Goal: Complete application form

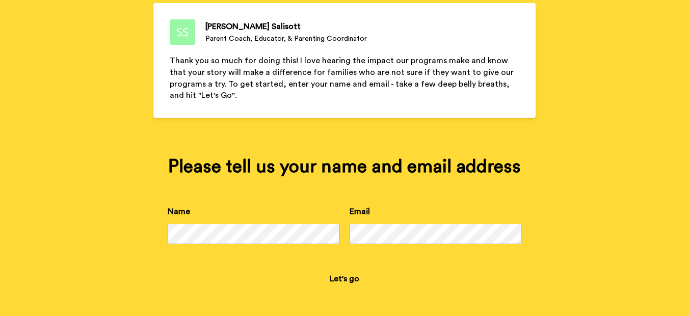
scroll to position [103, 0]
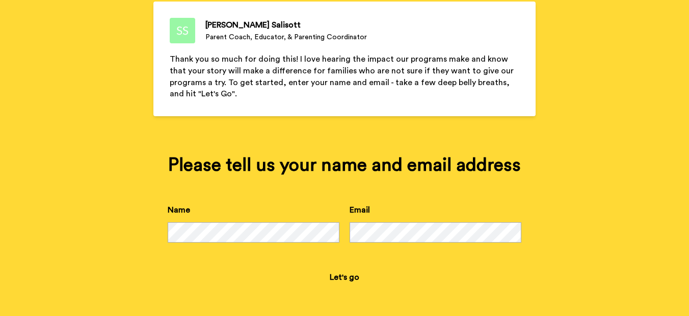
click at [345, 276] on button "Let's go" at bounding box center [344, 277] width 46 height 20
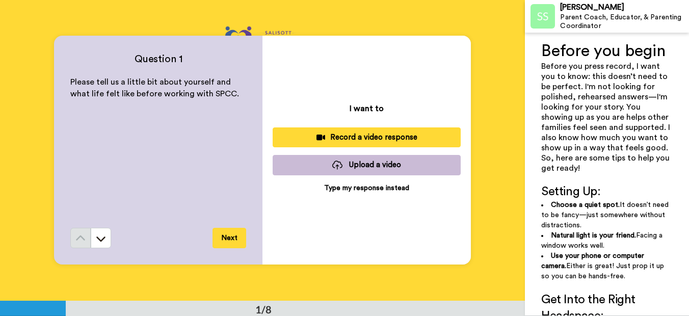
click at [372, 186] on p "Type my response instead" at bounding box center [366, 188] width 85 height 10
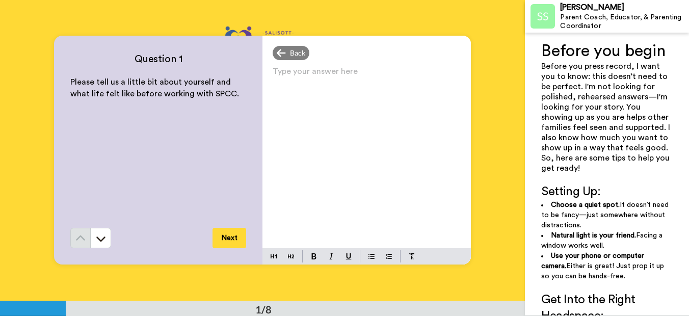
click at [314, 94] on div "Type your answer here ﻿" at bounding box center [366, 156] width 208 height 184
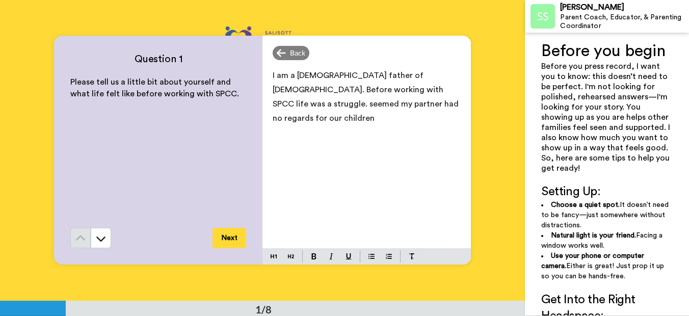
click at [370, 104] on p "I am a [DEMOGRAPHIC_DATA] father of [DEMOGRAPHIC_DATA]. Before working with SPC…" at bounding box center [366, 96] width 188 height 57
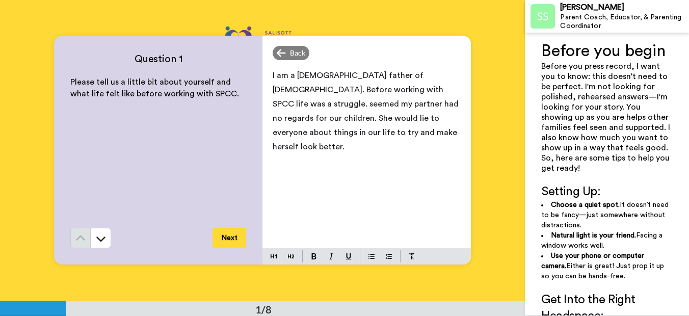
click at [229, 243] on button "Next" at bounding box center [229, 238] width 34 height 20
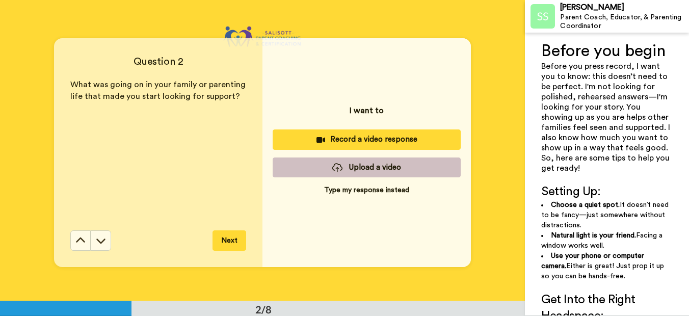
scroll to position [300, 0]
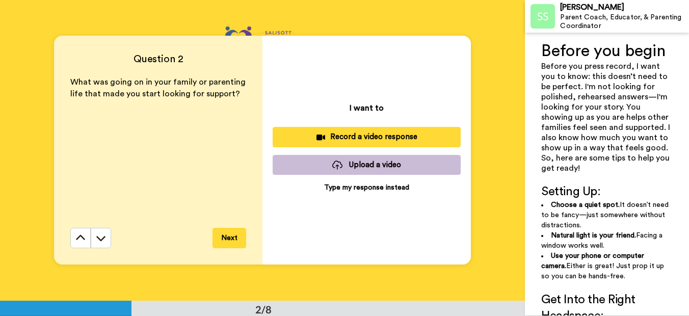
click at [369, 186] on p "Type my response instead" at bounding box center [366, 187] width 85 height 10
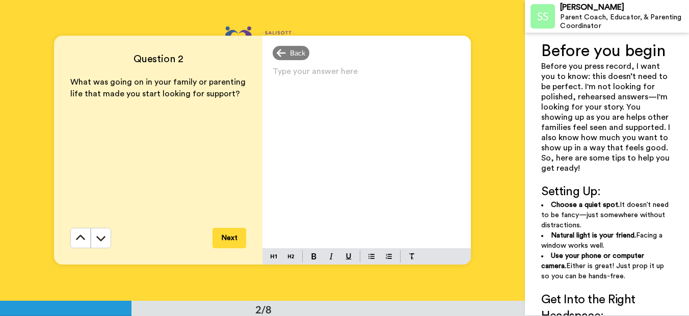
click at [337, 76] on p "Type your answer here ﻿" at bounding box center [366, 75] width 188 height 14
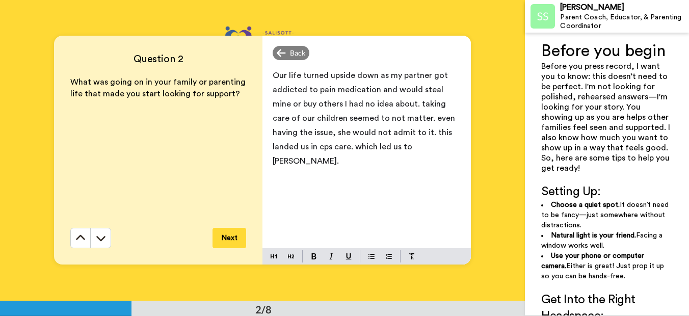
click at [227, 238] on button "Next" at bounding box center [229, 238] width 34 height 20
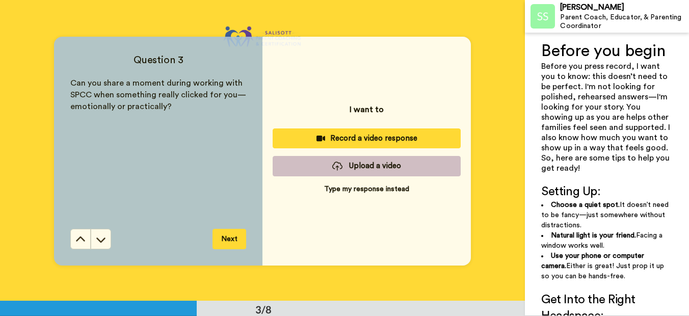
scroll to position [601, 0]
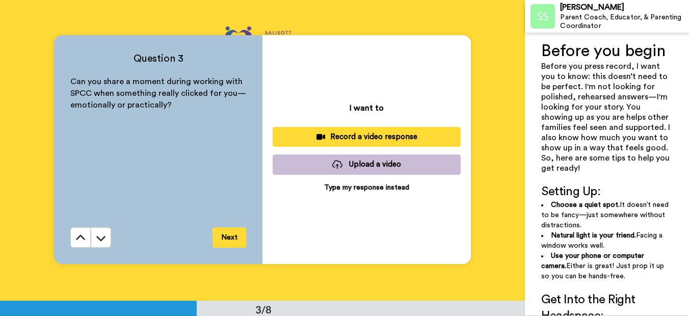
click at [371, 184] on p "Type my response instead" at bounding box center [366, 187] width 85 height 10
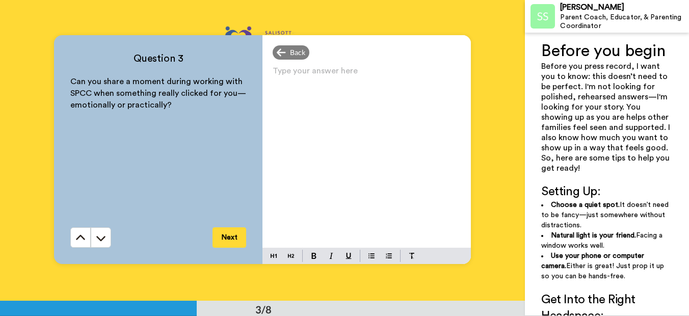
click at [316, 80] on p "Type your answer here ﻿" at bounding box center [366, 75] width 188 height 14
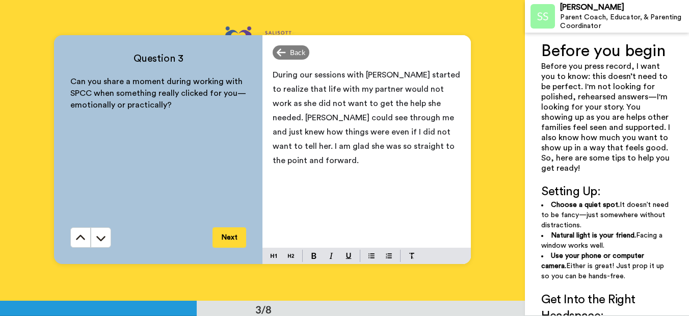
click at [232, 237] on button "Next" at bounding box center [229, 237] width 34 height 20
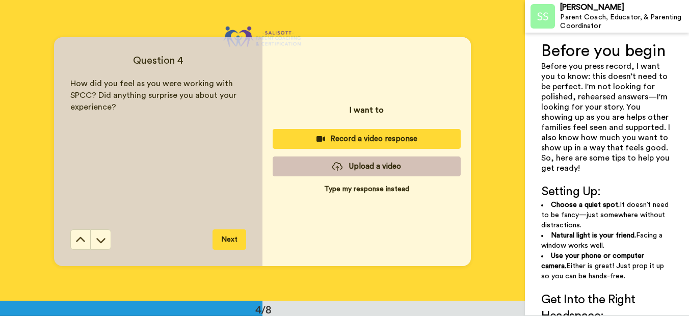
scroll to position [901, 0]
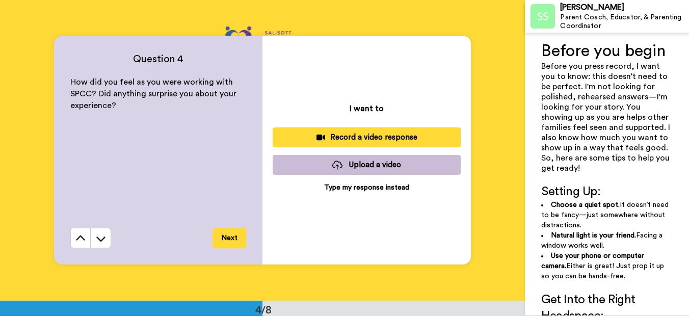
click at [373, 185] on p "Type my response instead" at bounding box center [366, 187] width 85 height 10
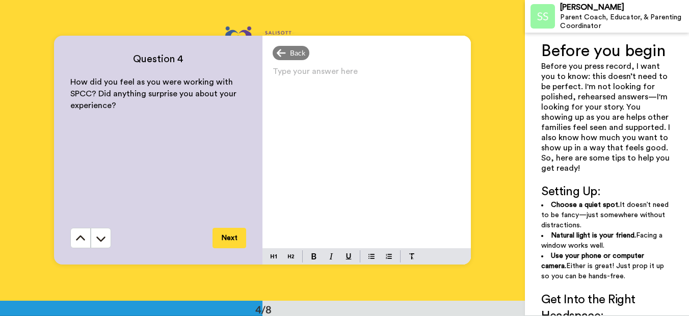
drag, startPoint x: 345, startPoint y: 100, endPoint x: 321, endPoint y: 102, distance: 23.6
click at [343, 100] on div "Type your answer here ﻿" at bounding box center [366, 156] width 208 height 184
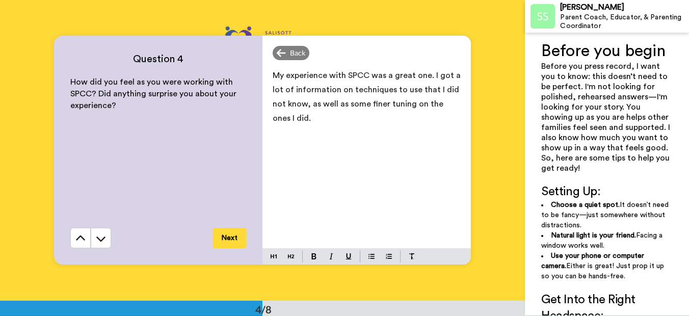
drag, startPoint x: 300, startPoint y: 117, endPoint x: 308, endPoint y: 116, distance: 7.7
click at [301, 117] on p "My experience with SPCC was a great one. I got a lot of information on techniqu…" at bounding box center [366, 96] width 188 height 57
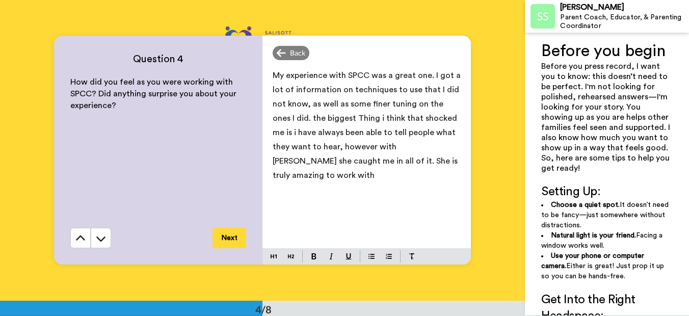
drag, startPoint x: 384, startPoint y: 145, endPoint x: 469, endPoint y: 168, distance: 87.7
click at [469, 169] on div "Question 4 How did you feel as you were working with SPCC? Did anything surpris…" at bounding box center [262, 150] width 525 height 300
drag, startPoint x: 224, startPoint y: 244, endPoint x: 232, endPoint y: 241, distance: 8.2
click at [229, 243] on button "Next" at bounding box center [229, 238] width 34 height 20
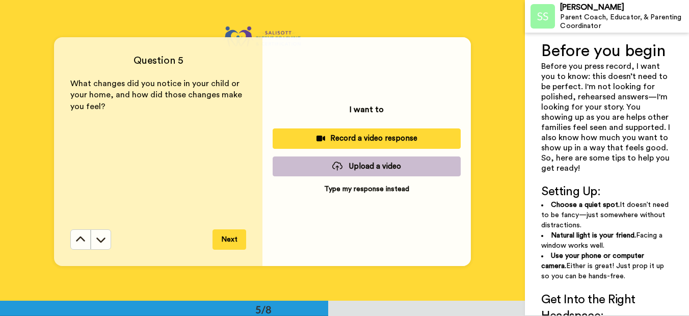
scroll to position [1201, 0]
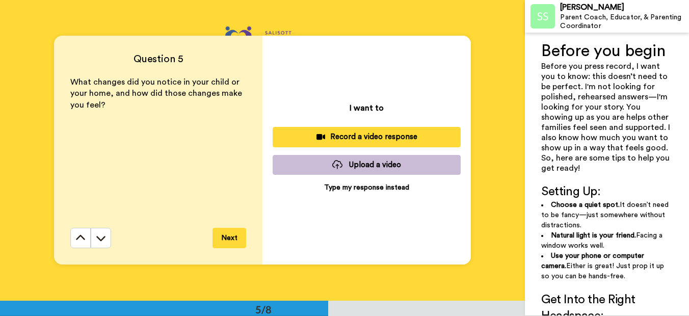
click at [346, 183] on p "Type my response instead" at bounding box center [366, 187] width 85 height 10
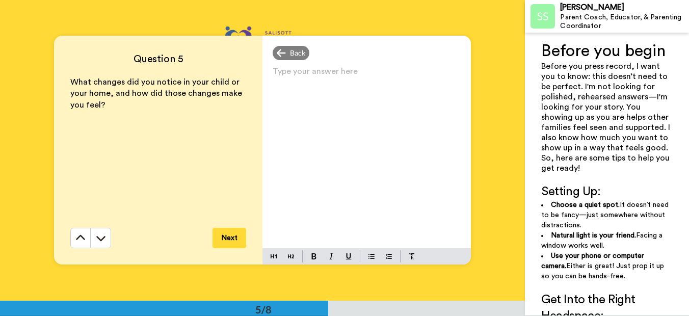
drag, startPoint x: 321, startPoint y: 86, endPoint x: 326, endPoint y: 73, distance: 13.7
click at [322, 84] on div "Type your answer here ﻿" at bounding box center [366, 156] width 208 height 184
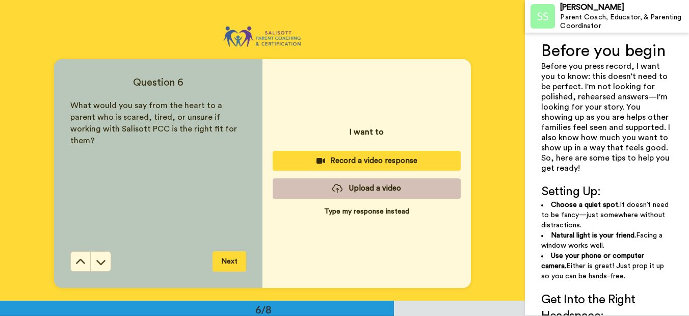
scroll to position [1501, 0]
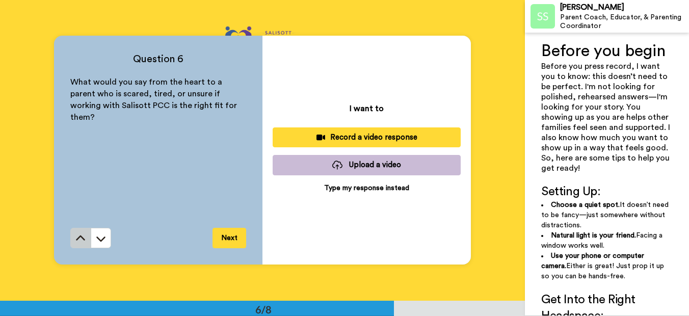
click at [85, 232] on button at bounding box center [80, 238] width 20 height 20
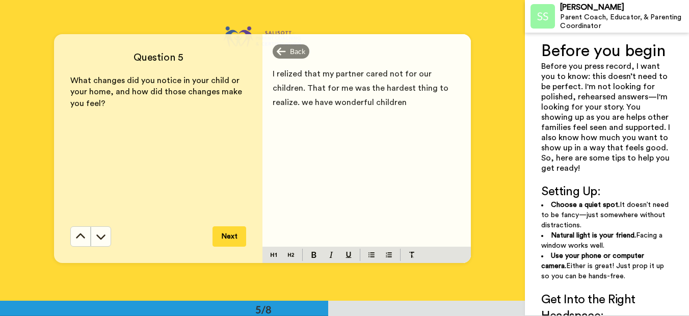
scroll to position [1201, 0]
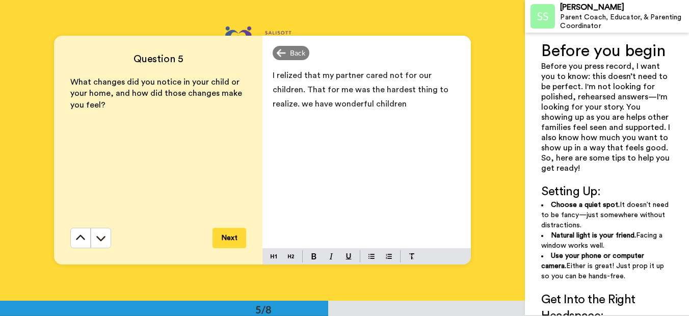
click at [373, 105] on p "I relized that my partner cared not for our children. That for me was the harde…" at bounding box center [366, 89] width 188 height 43
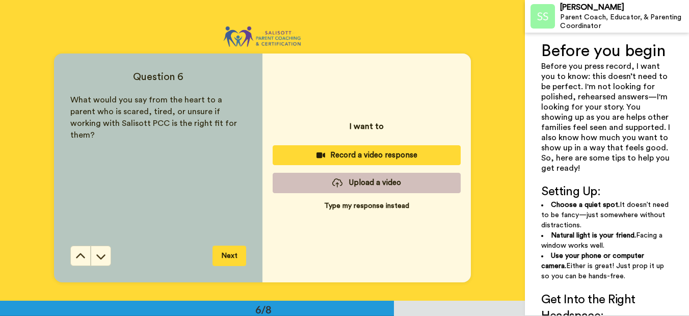
scroll to position [1501, 0]
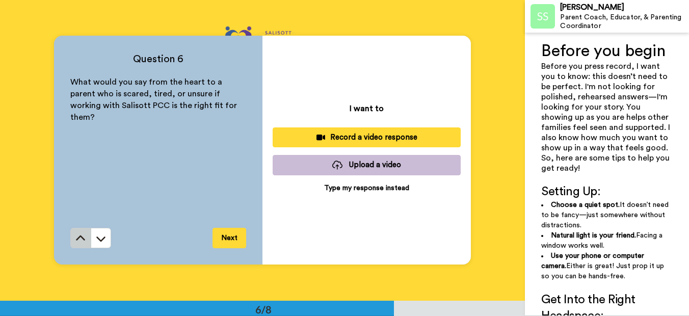
click at [71, 231] on button at bounding box center [80, 238] width 20 height 20
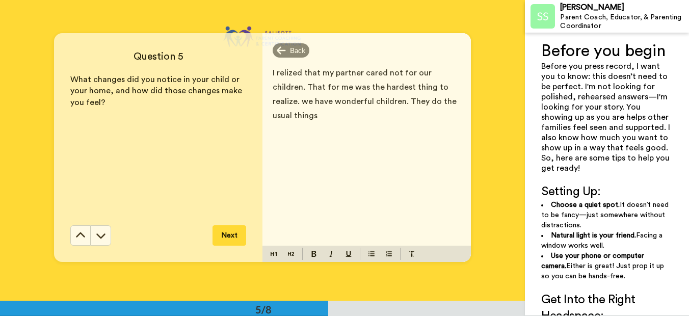
scroll to position [1201, 0]
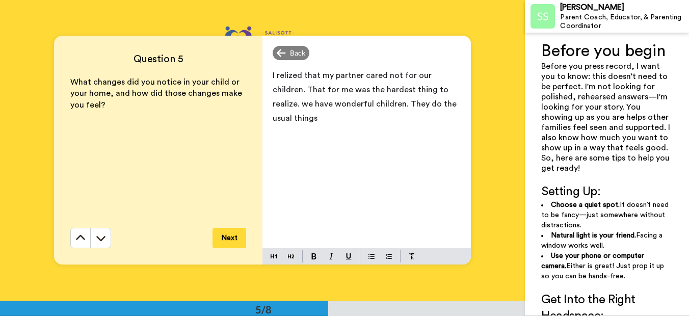
click at [459, 104] on div "I relized that my partner cared not for our children. That for me was the harde…" at bounding box center [366, 156] width 208 height 184
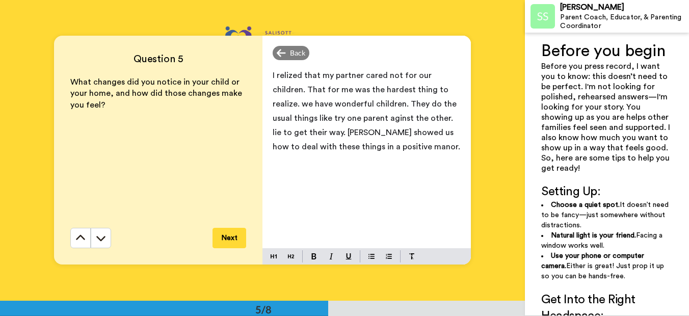
drag, startPoint x: 357, startPoint y: 119, endPoint x: 320, endPoint y: 182, distance: 73.5
click at [318, 183] on div "I relized that my partner cared not for our children. That for me was the harde…" at bounding box center [366, 156] width 208 height 184
click at [224, 233] on button "Next" at bounding box center [229, 238] width 34 height 20
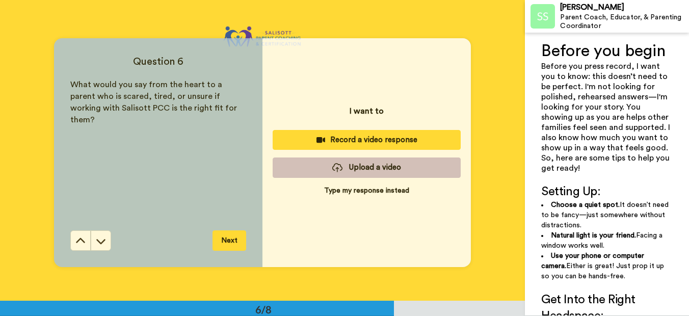
scroll to position [1501, 0]
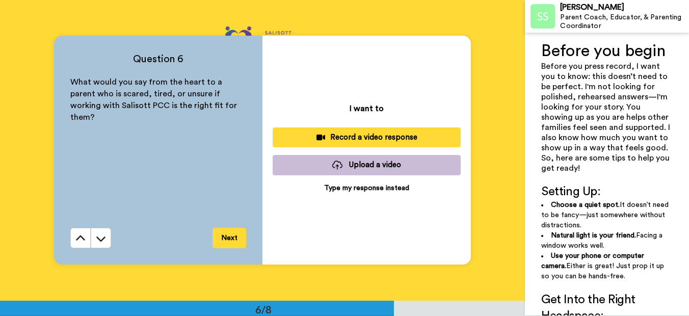
click at [368, 186] on p "Type my response instead" at bounding box center [366, 188] width 85 height 10
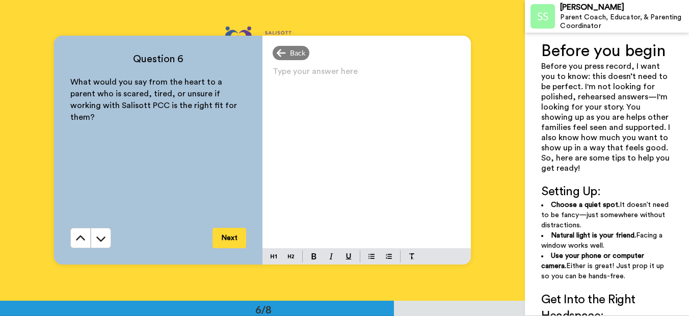
click at [375, 90] on div "Type your answer here ﻿" at bounding box center [366, 156] width 208 height 184
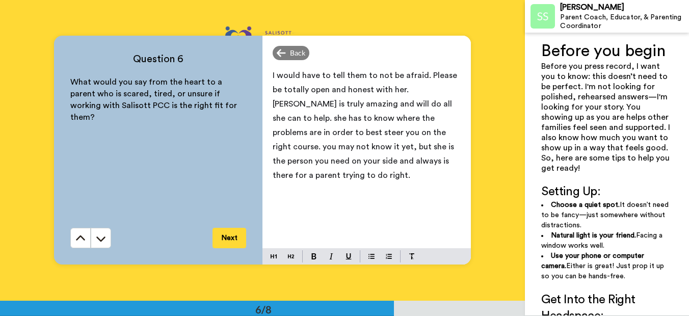
drag, startPoint x: 235, startPoint y: 238, endPoint x: 242, endPoint y: 235, distance: 7.8
click at [242, 235] on button "Next" at bounding box center [229, 238] width 34 height 20
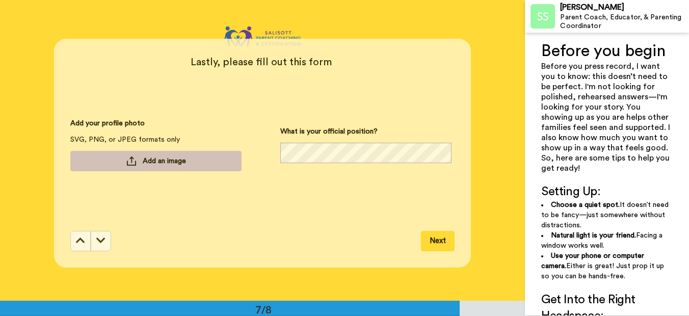
scroll to position [1802, 0]
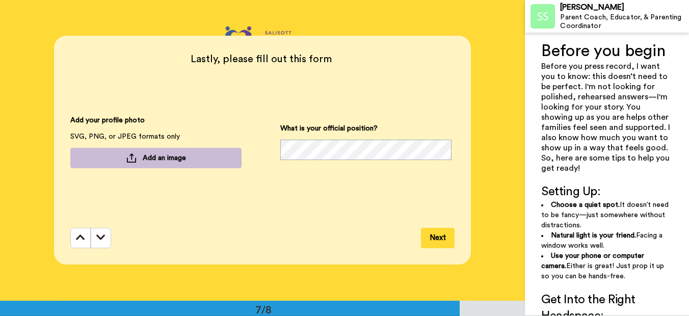
click at [204, 159] on button "Add an image" at bounding box center [155, 158] width 171 height 20
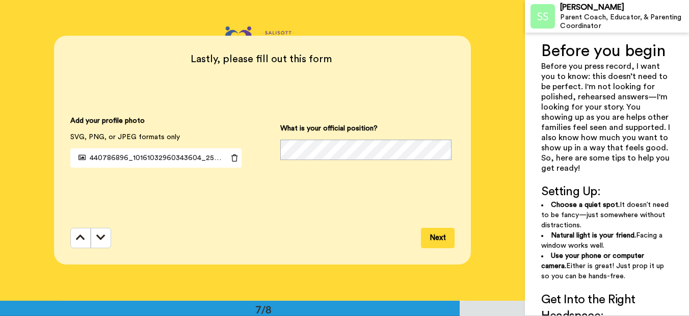
click at [430, 234] on button "Next" at bounding box center [438, 238] width 34 height 20
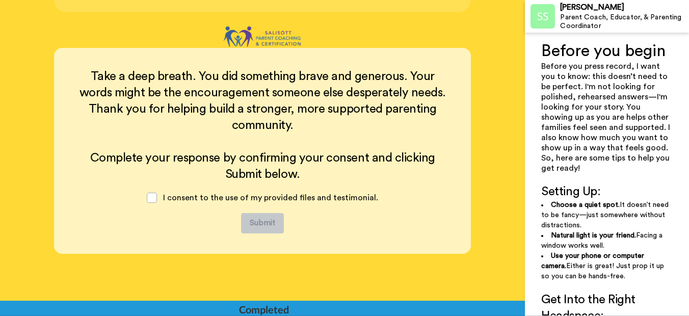
scroll to position [2054, 0]
click at [161, 185] on div "I consent to the use of my provided files and testimonial." at bounding box center [263, 197] width 248 height 31
click at [165, 194] on span "I consent to the use of my provided files and testimonial." at bounding box center [270, 198] width 215 height 8
click at [156, 193] on span at bounding box center [152, 198] width 10 height 10
click at [265, 219] on button "Submit" at bounding box center [262, 223] width 43 height 20
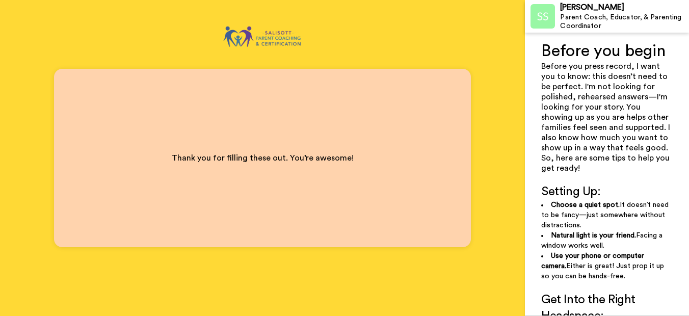
click at [312, 200] on div "Thank you for filling these out. You’re awesome!" at bounding box center [262, 158] width 417 height 178
